Goal: Information Seeking & Learning: Learn about a topic

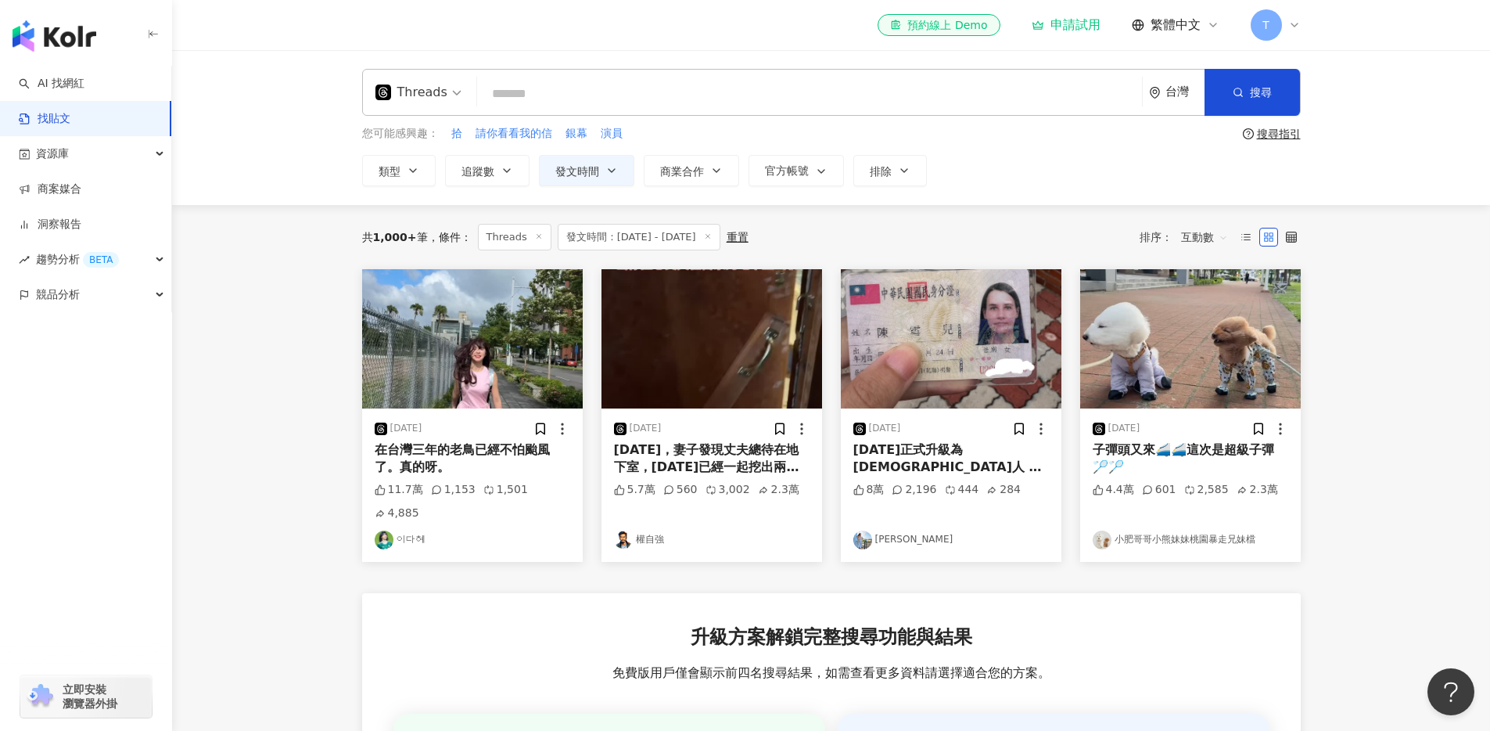
click at [609, 171] on icon "button" at bounding box center [611, 170] width 13 height 13
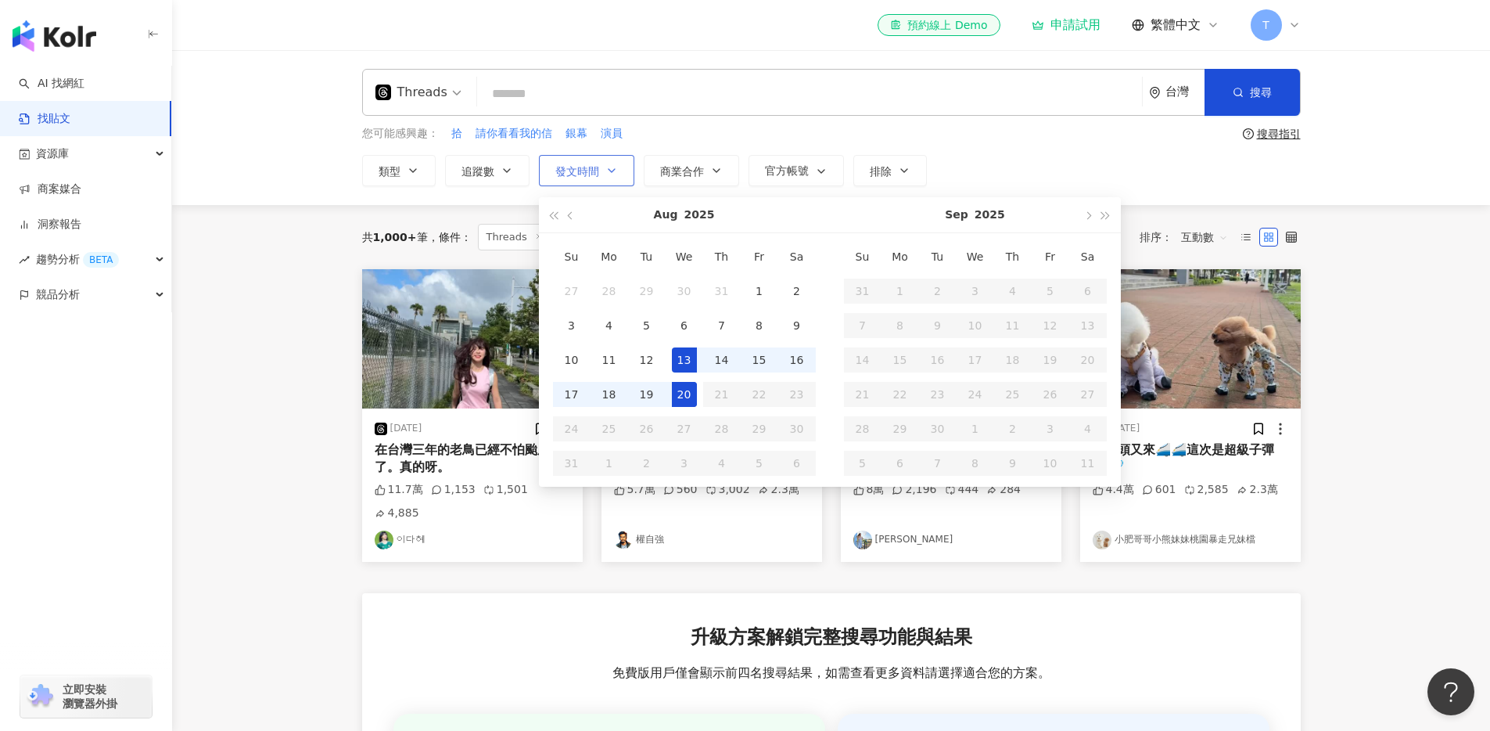
click at [609, 171] on icon "button" at bounding box center [611, 170] width 13 height 13
click at [686, 171] on span "商業合作" at bounding box center [682, 171] width 44 height 13
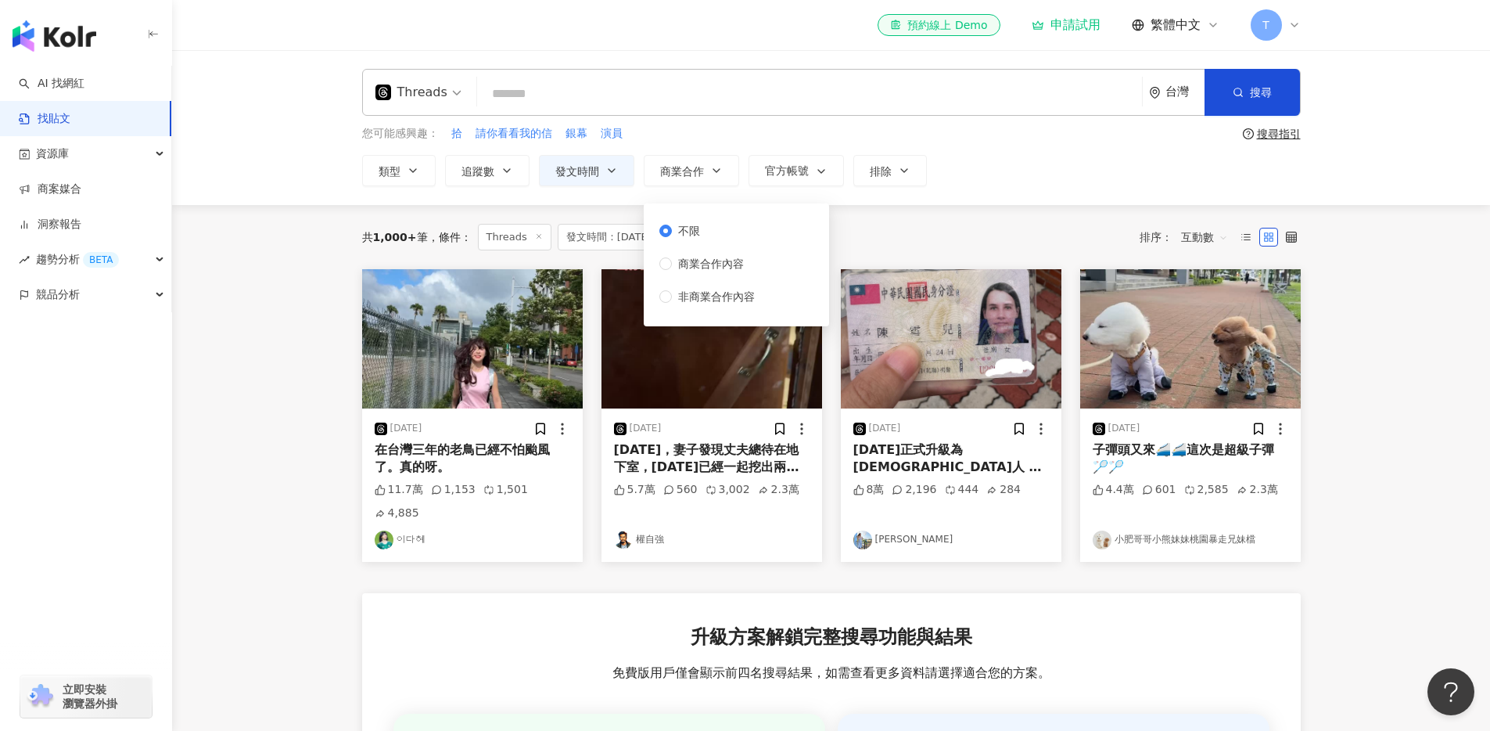
drag, startPoint x: 602, startPoint y: 176, endPoint x: 595, endPoint y: 208, distance: 32.8
click at [602, 176] on button "發文時間" at bounding box center [586, 170] width 95 height 31
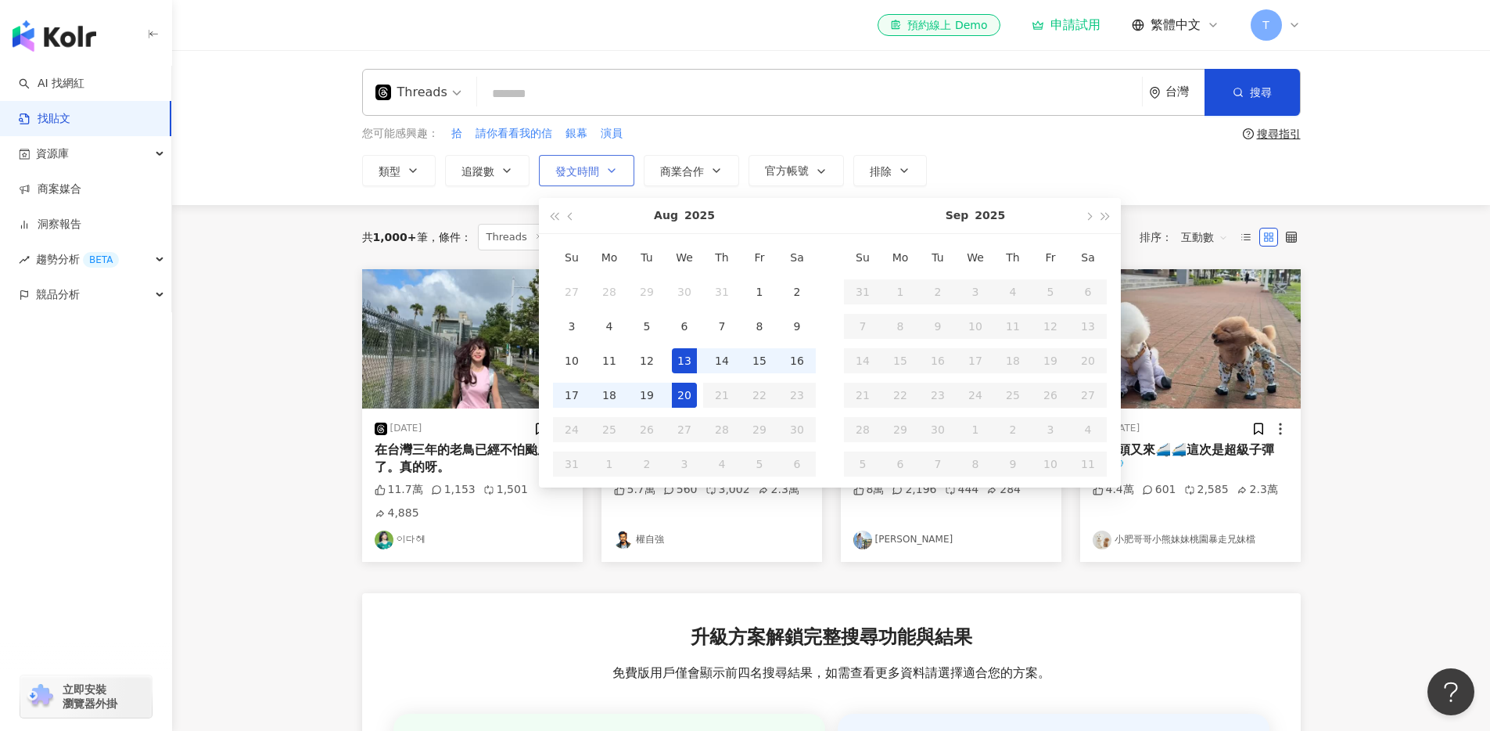
click at [598, 174] on span "發文時間" at bounding box center [577, 171] width 44 height 13
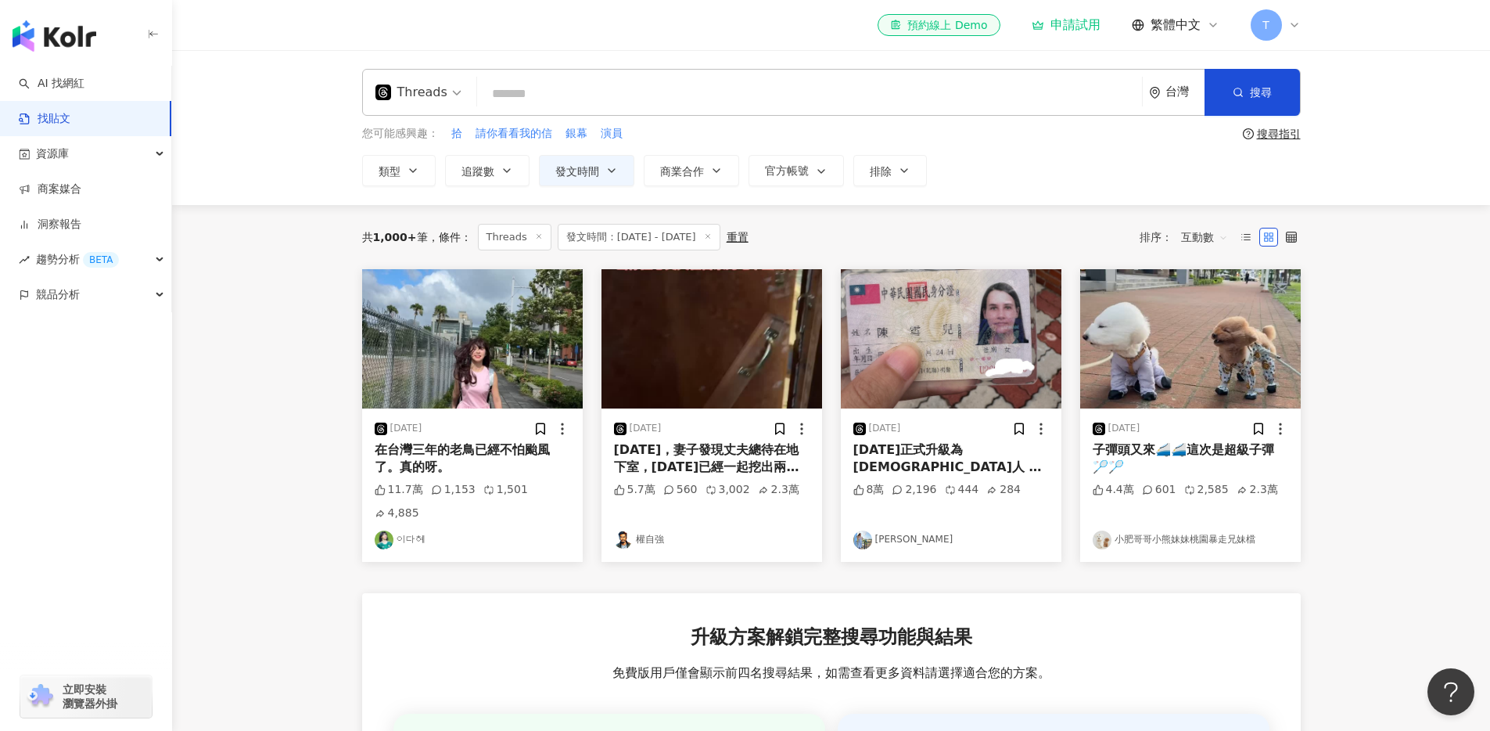
click at [535, 237] on icon at bounding box center [539, 236] width 8 height 8
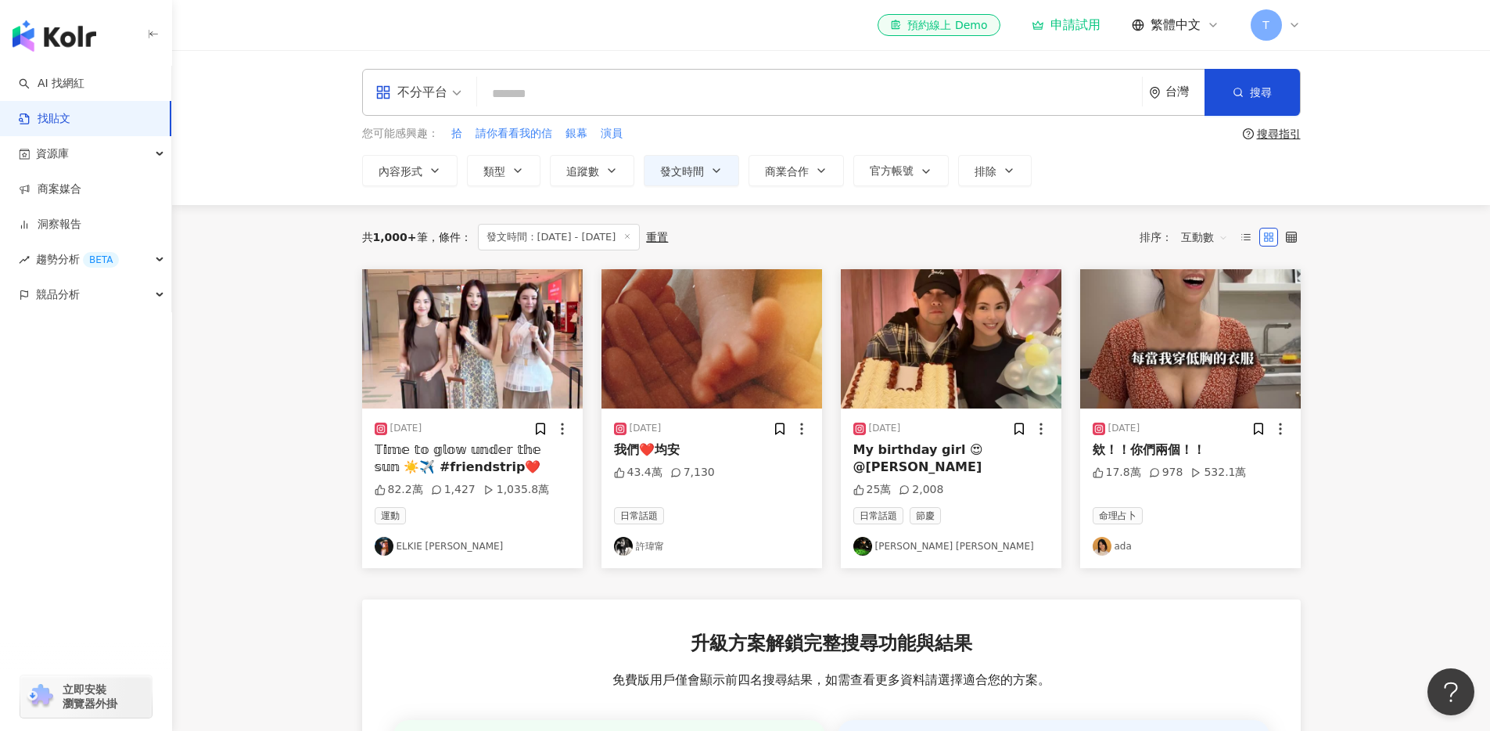
click at [631, 239] on icon at bounding box center [627, 236] width 8 height 8
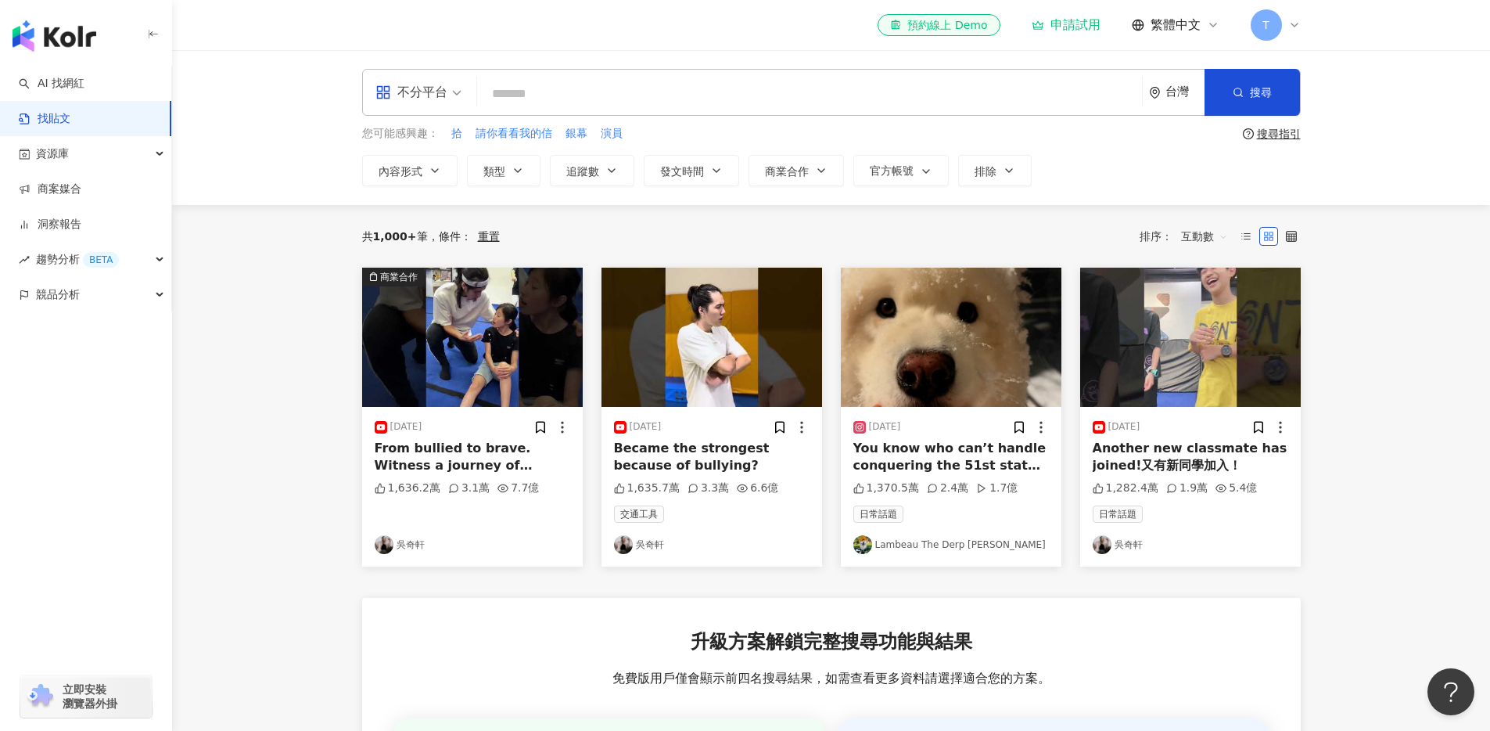
click at [1201, 240] on span "互動數" at bounding box center [1204, 236] width 47 height 25
click at [1210, 295] on div "互動數" at bounding box center [1207, 294] width 44 height 17
click at [1212, 235] on span "互動數" at bounding box center [1204, 236] width 47 height 25
click at [1220, 371] on div "留言數" at bounding box center [1207, 374] width 44 height 17
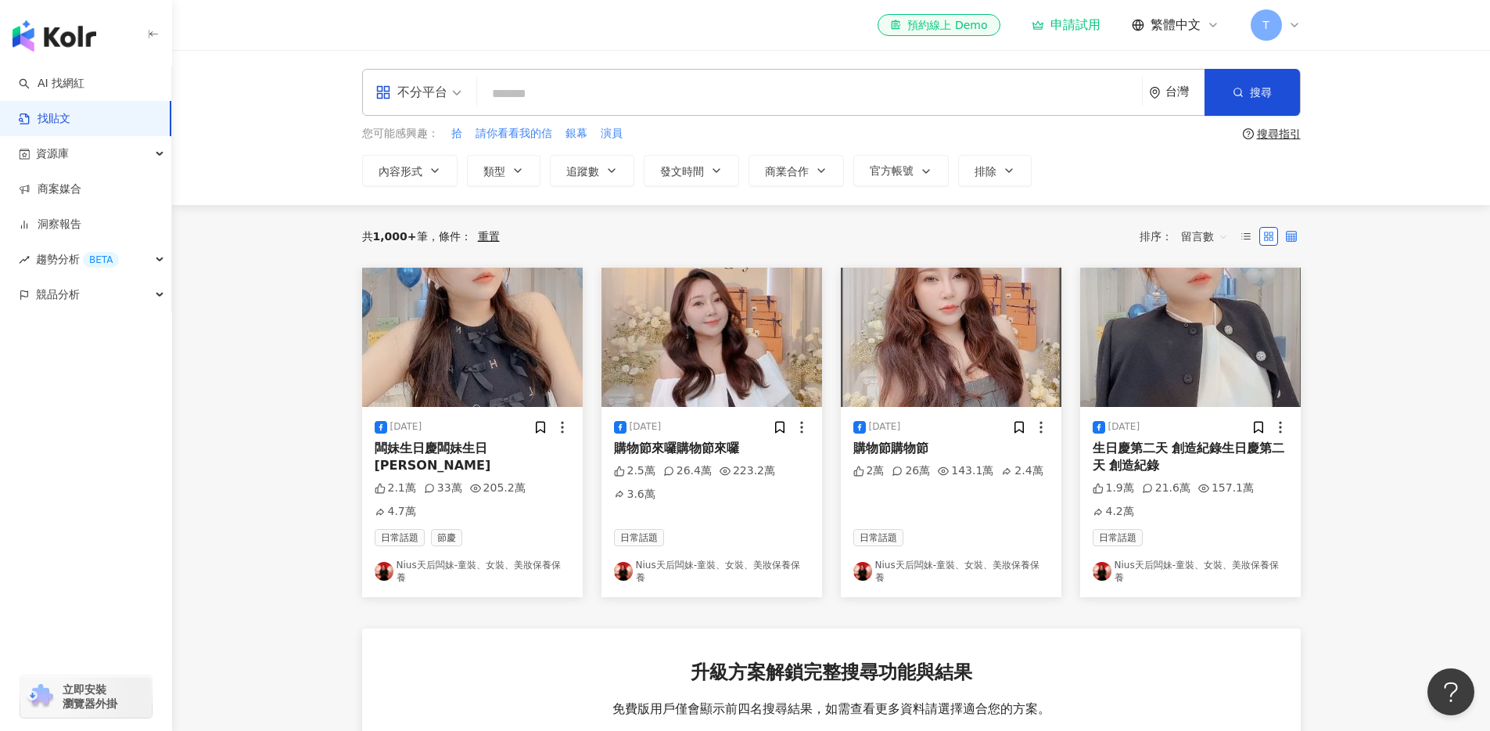
click at [1289, 241] on label at bounding box center [1291, 236] width 19 height 19
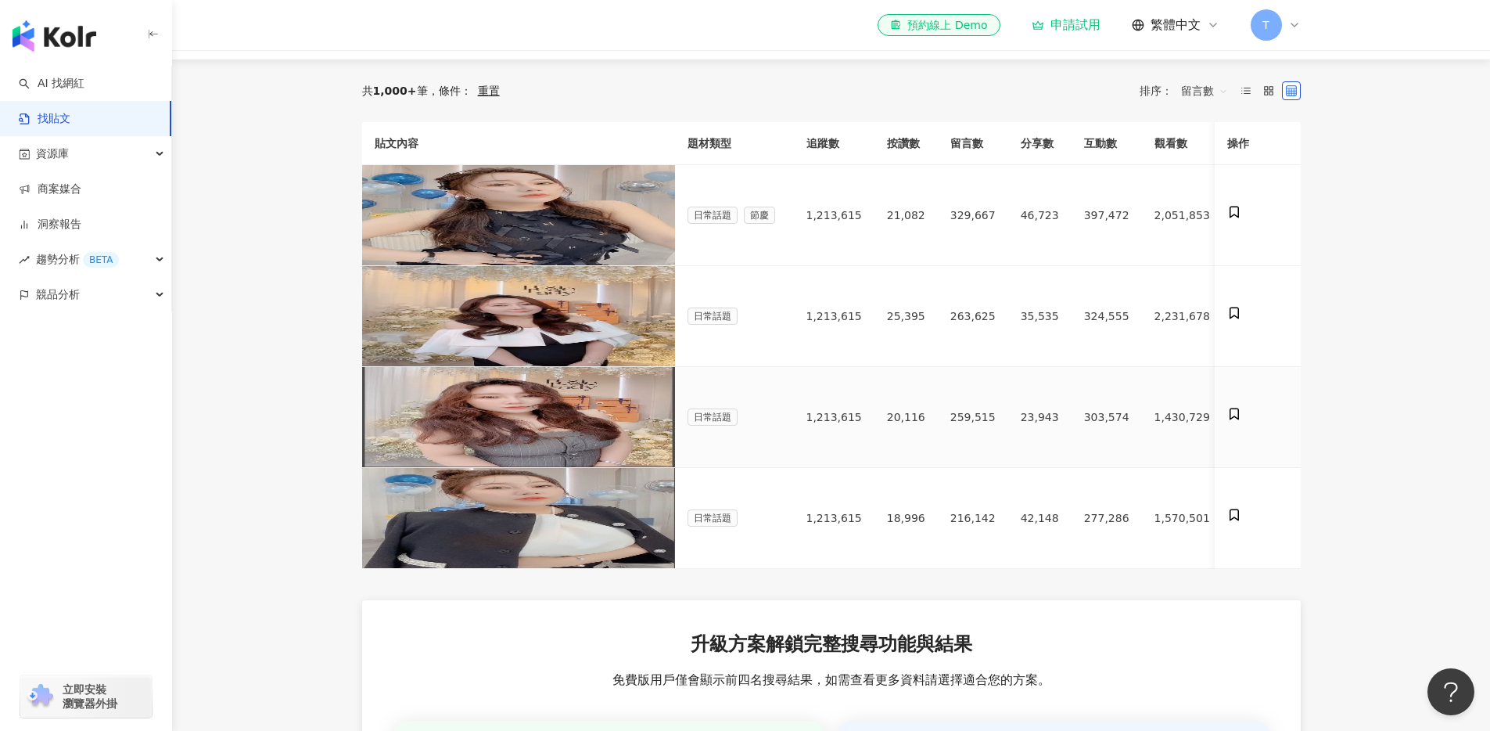
scroll to position [145, 0]
click at [563, 230] on div "闆妹生日慶闆妹生日慶" at bounding box center [519, 221] width 288 height 17
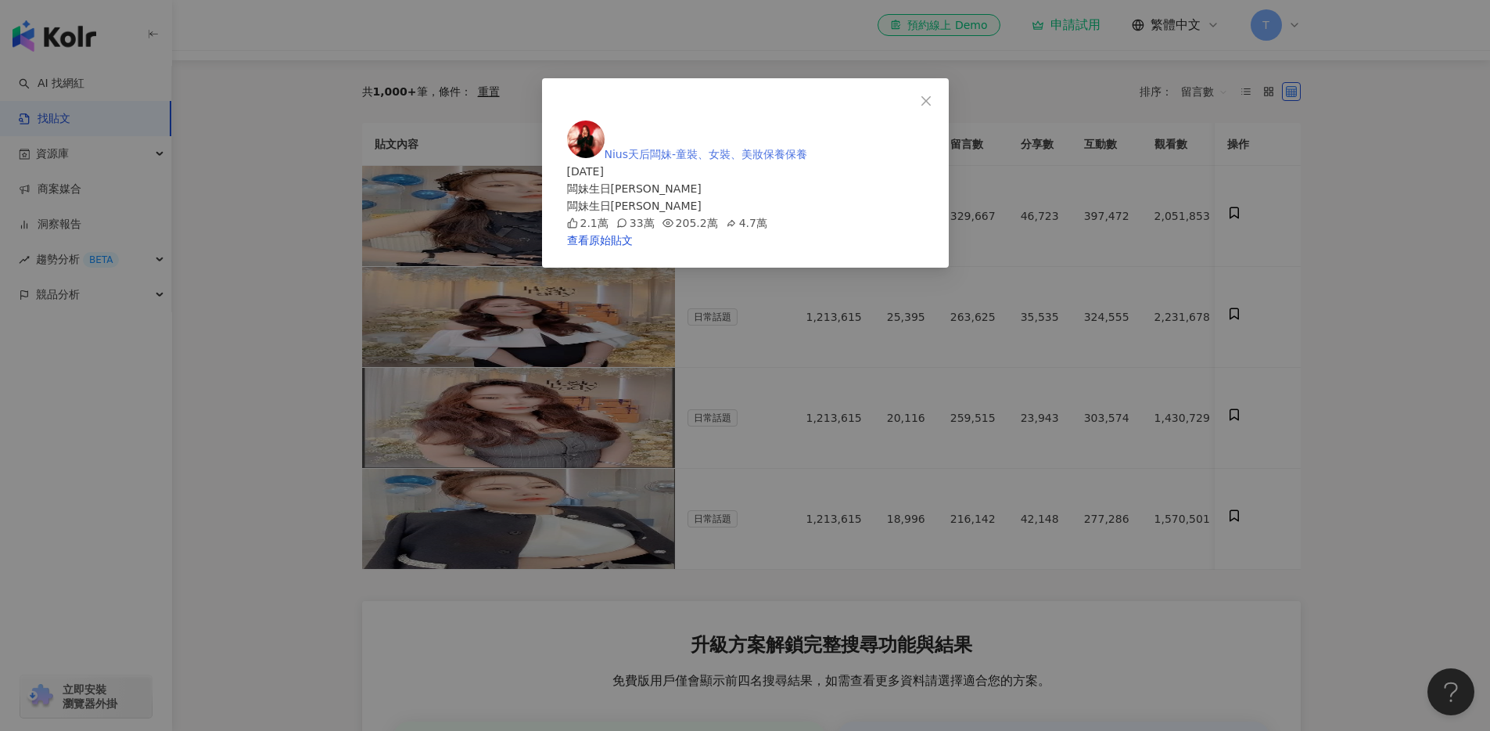
click at [808, 148] on span "Nius天后闆妹-童裝、女裝、美妝保養保養" at bounding box center [706, 154] width 203 height 13
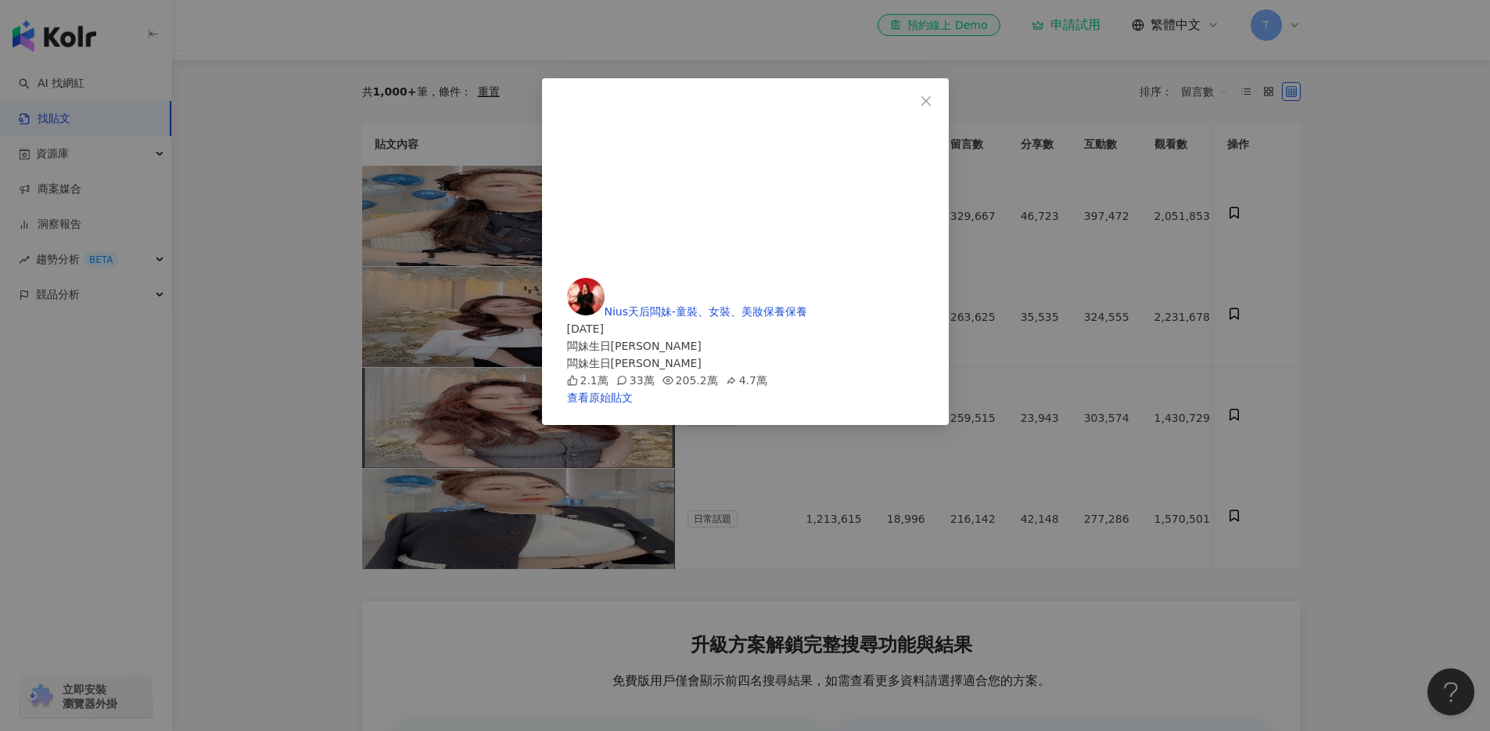
click at [942, 102] on span "Close" at bounding box center [926, 101] width 31 height 13
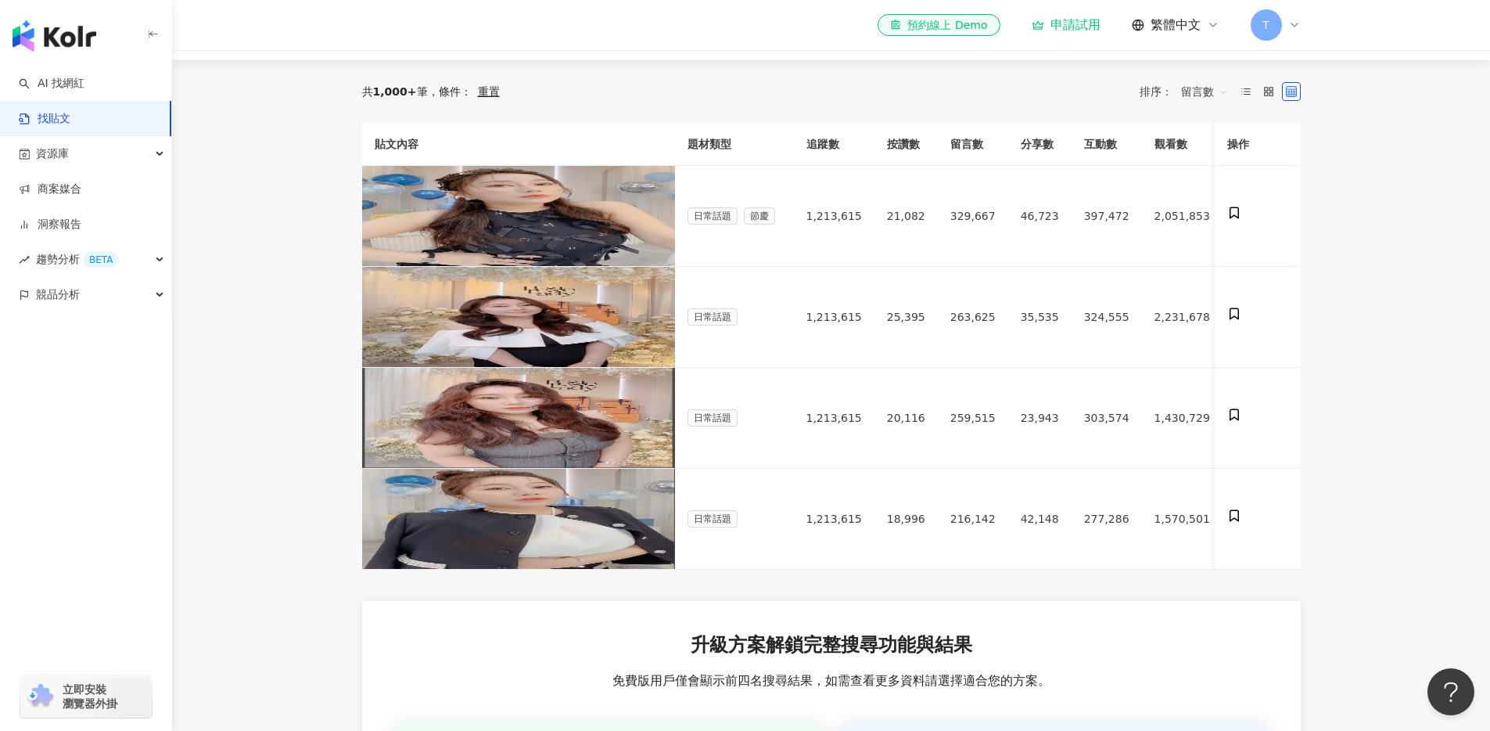
scroll to position [0, 0]
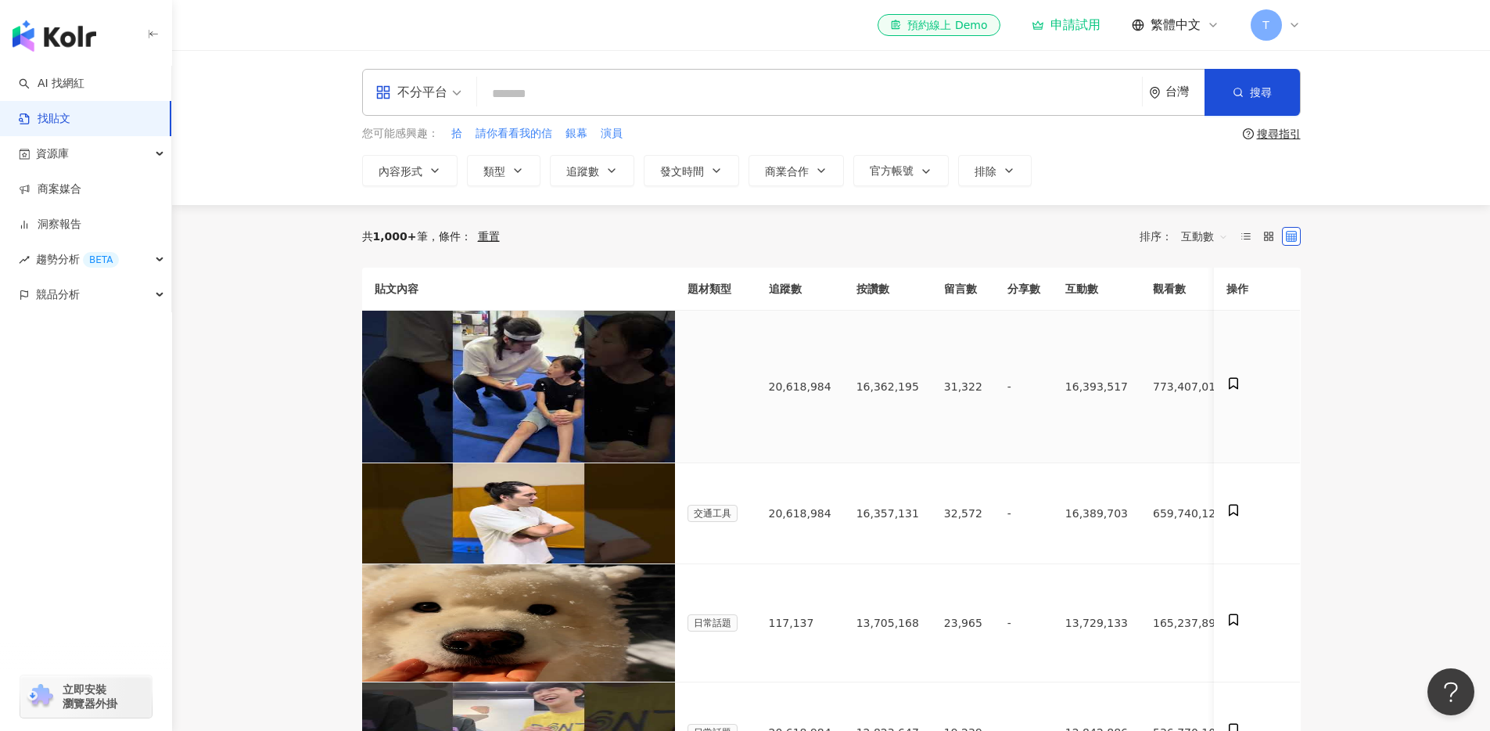
click at [426, 435] on link "吳奇軒" at bounding box center [401, 441] width 52 height 13
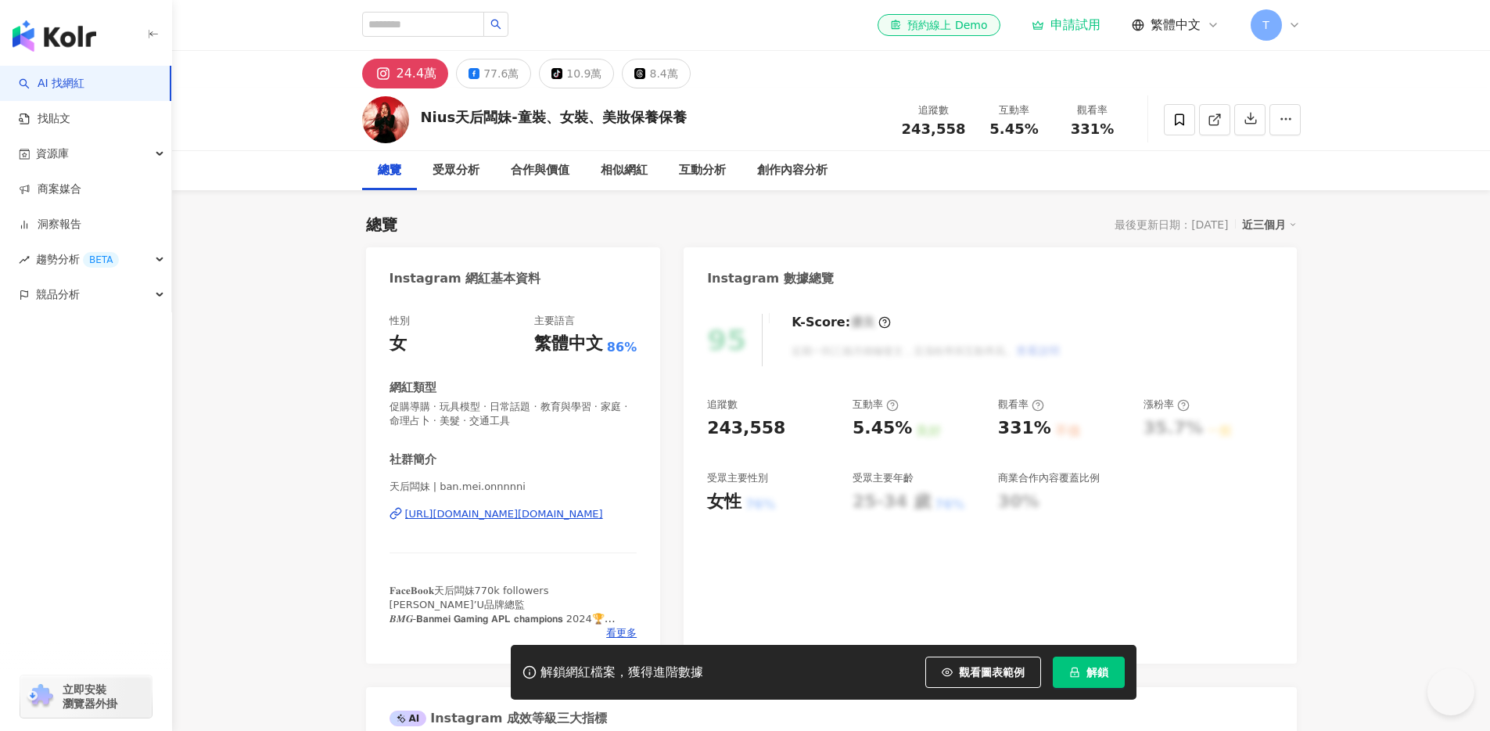
click at [490, 120] on div "Nius天后闆妹-童裝、女裝、美妝保養保養" at bounding box center [554, 117] width 266 height 20
click at [393, 128] on img at bounding box center [385, 119] width 47 height 47
drag, startPoint x: 890, startPoint y: 129, endPoint x: 1131, endPoint y: 131, distance: 240.9
click at [1131, 131] on div "Nius天后闆妹-童裝、女裝、美妝保養保養 追蹤數 243,558 互動率 5.45% 觀看率 331%" at bounding box center [831, 119] width 1001 height 62
click at [1024, 144] on div "Nius天后闆妹-童裝、女裝、美妝保養保養 追蹤數 243,558 互動率 5.45% 觀看率 331%" at bounding box center [831, 119] width 1001 height 62
